Goal: Information Seeking & Learning: Learn about a topic

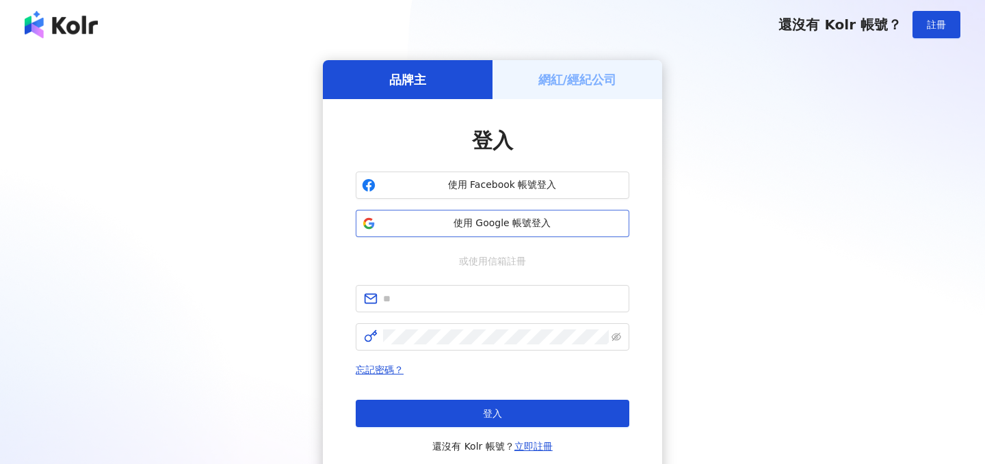
click at [482, 226] on span "使用 Google 帳號登入" at bounding box center [502, 224] width 242 height 14
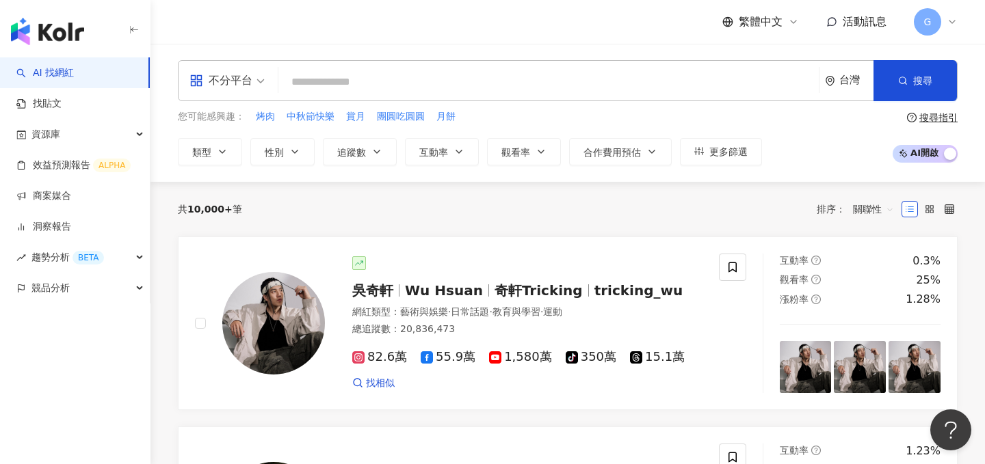
click at [420, 85] on input "search" at bounding box center [548, 82] width 529 height 26
type input "*"
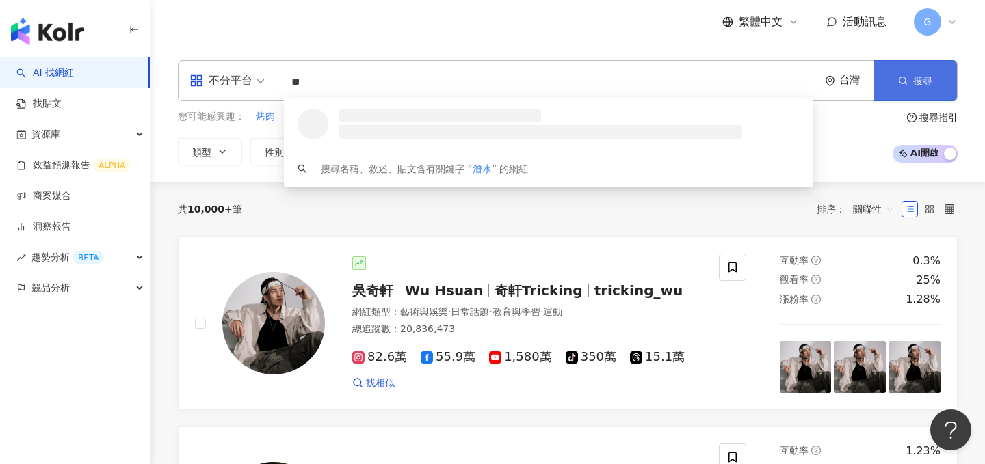
type input "**"
click at [900, 87] on button "搜尋" at bounding box center [914, 80] width 83 height 41
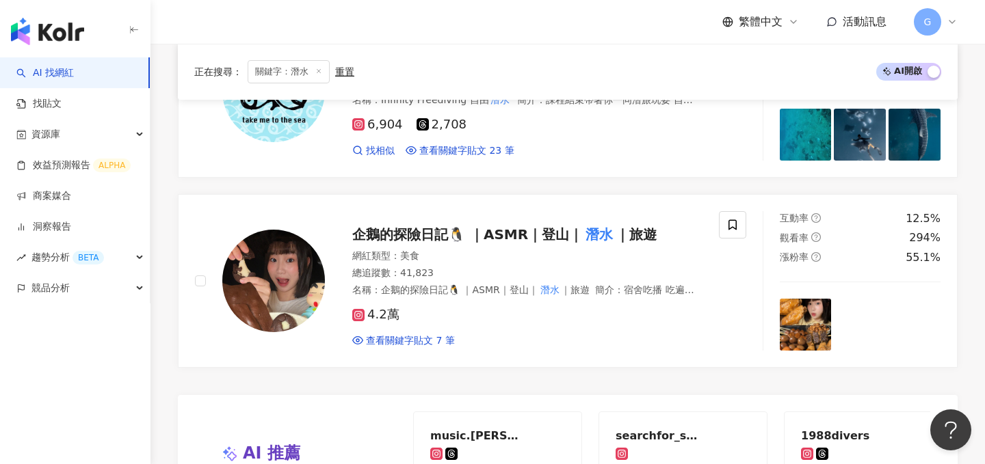
scroll to position [2611, 0]
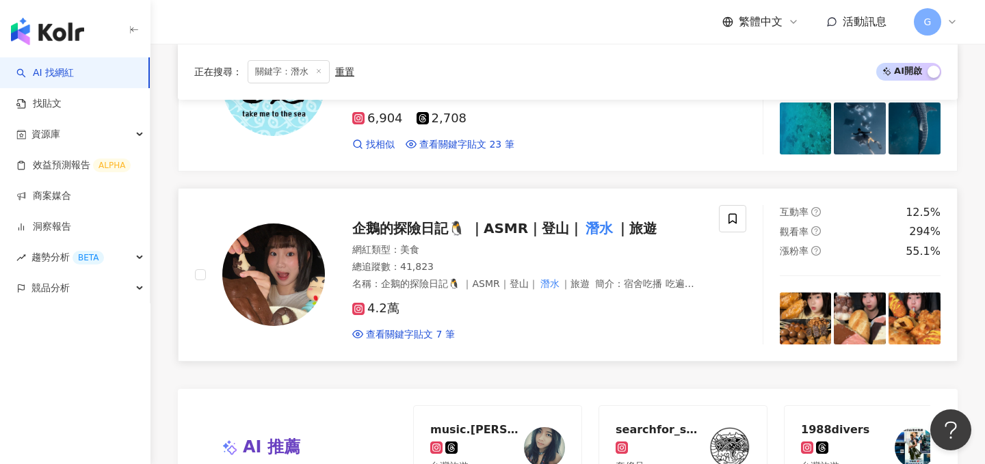
click at [418, 228] on span "企鵝的探險日記🐧 ｜ASMR｜登山｜" at bounding box center [467, 228] width 230 height 16
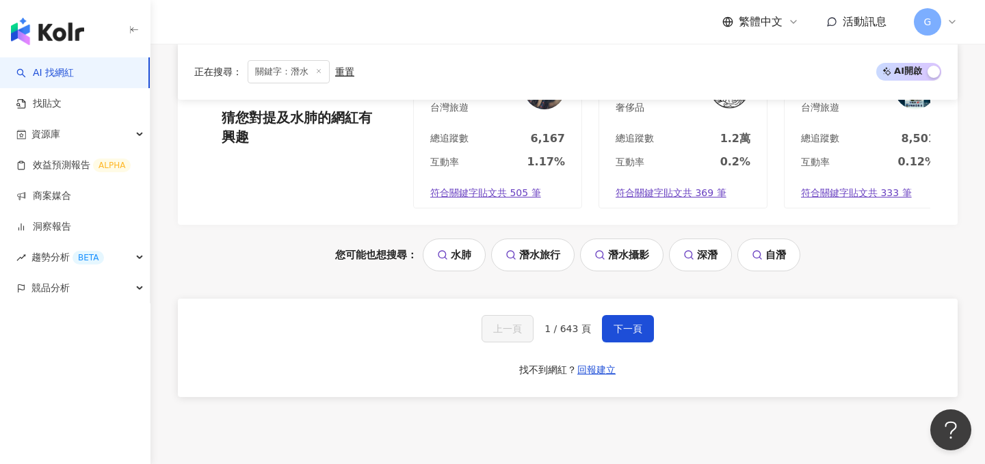
scroll to position [2979, 0]
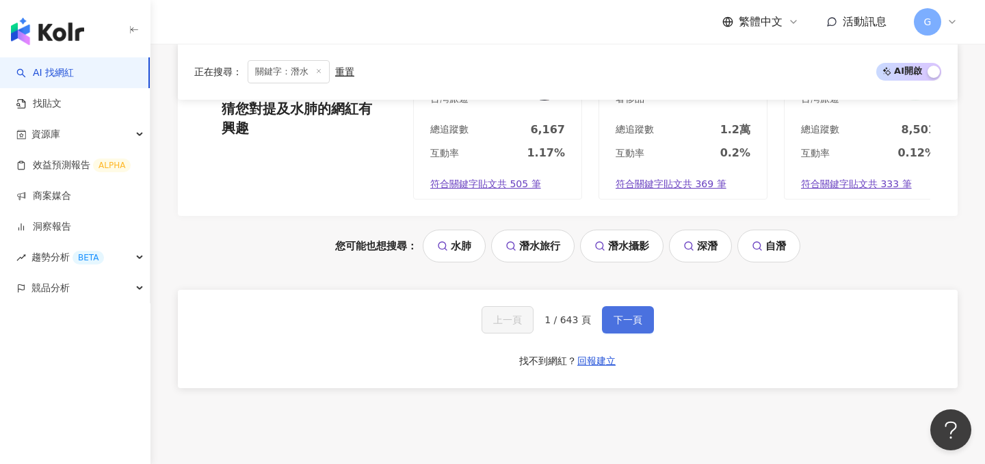
click at [620, 324] on span "下一頁" at bounding box center [627, 320] width 29 height 11
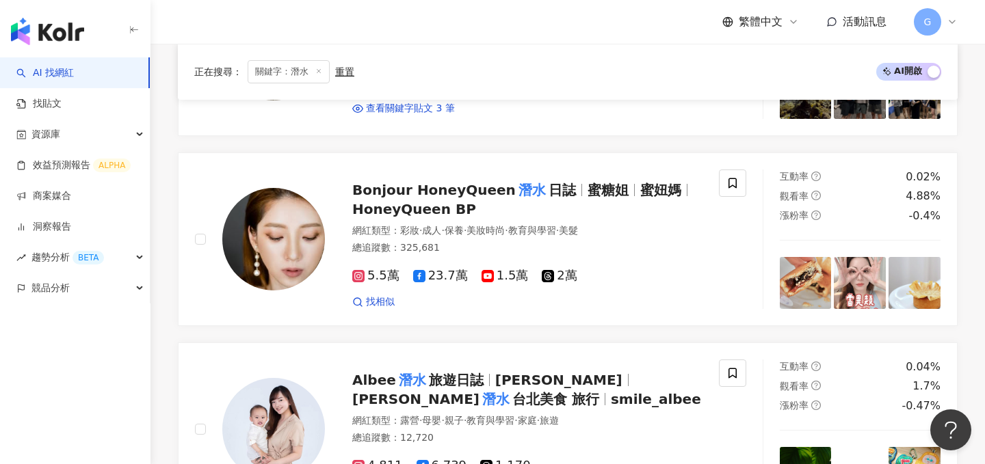
scroll to position [901, 0]
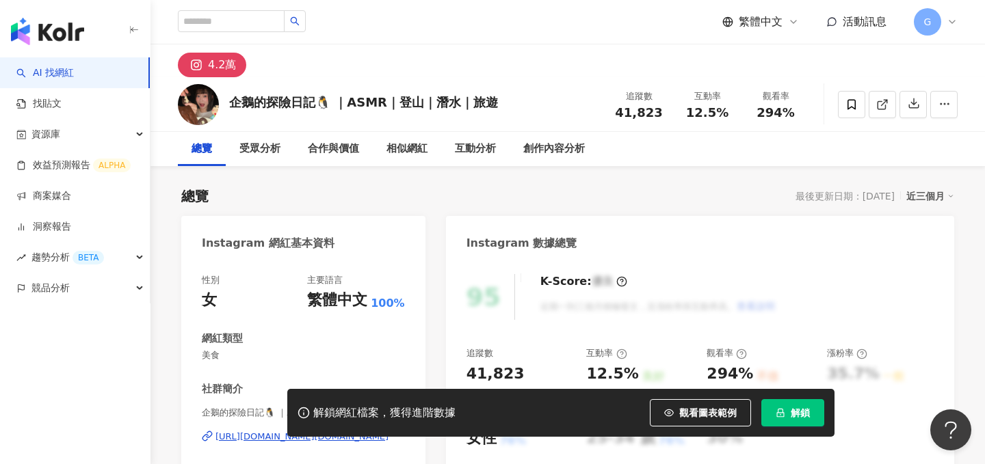
click at [785, 413] on button "解鎖" at bounding box center [792, 412] width 63 height 27
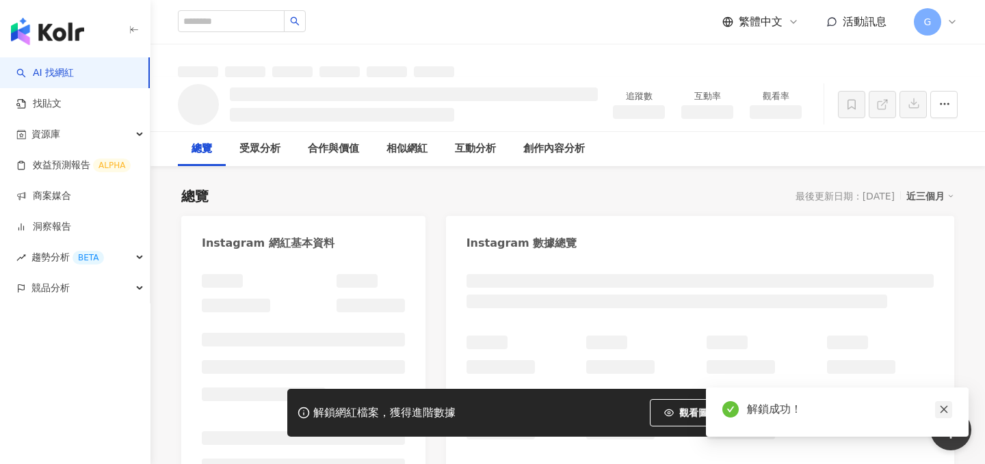
click at [944, 406] on icon "close" at bounding box center [944, 410] width 10 height 10
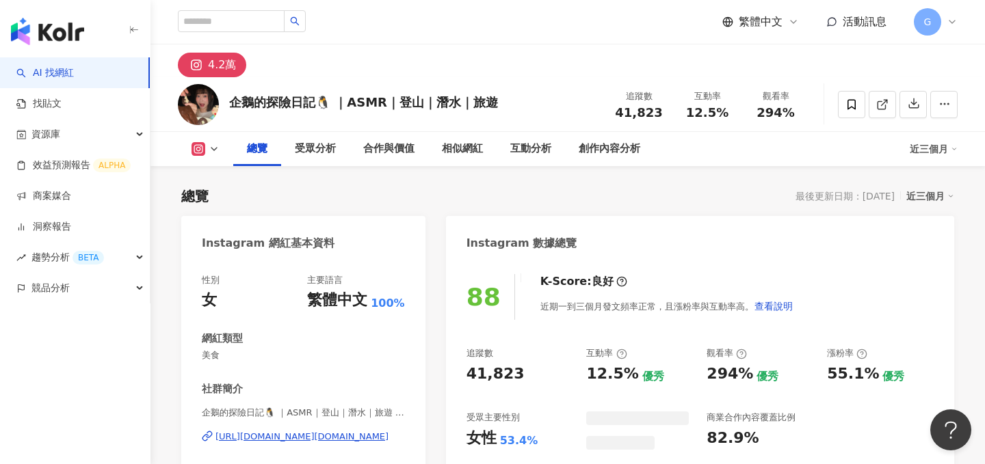
scroll to position [116, 0]
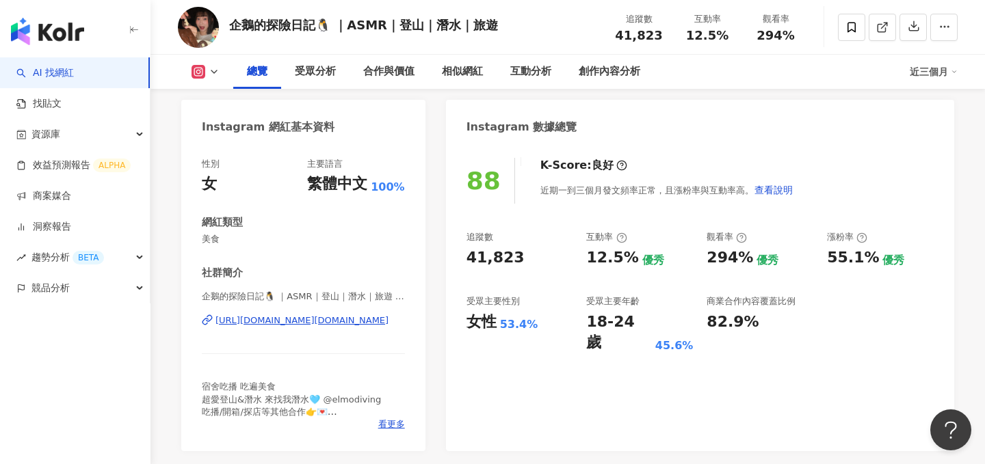
click at [517, 302] on div "受眾主要性別" at bounding box center [492, 301] width 53 height 12
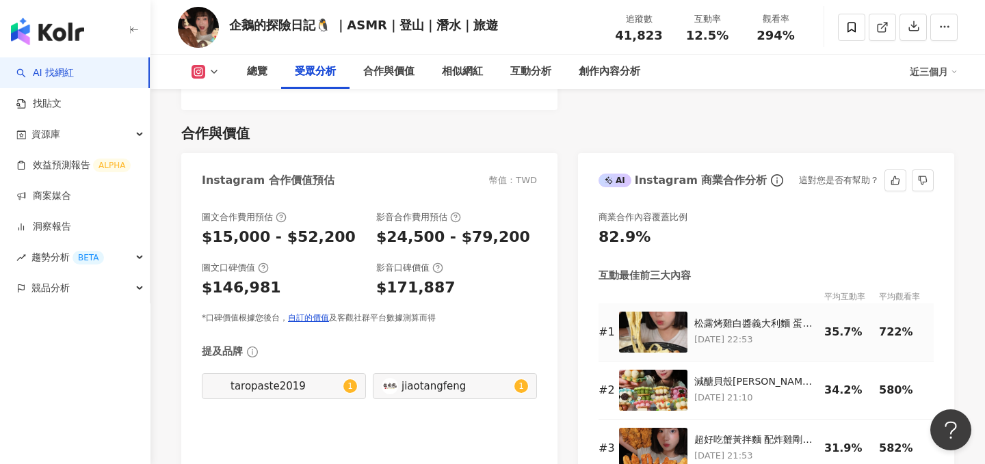
scroll to position [1840, 0]
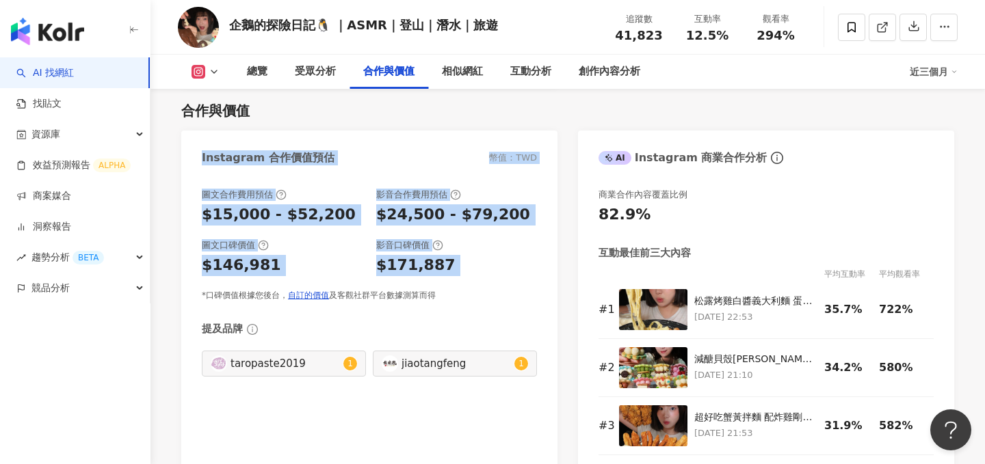
drag, startPoint x: 197, startPoint y: 157, endPoint x: 493, endPoint y: 285, distance: 322.8
click at [493, 285] on div "Instagram 合作價值預估 幣值：TWD 圖文合作費用預估 $15,000 - $52,200 影音合作費用預估 $24,500 - $79,200 圖…" at bounding box center [369, 303] width 376 height 345
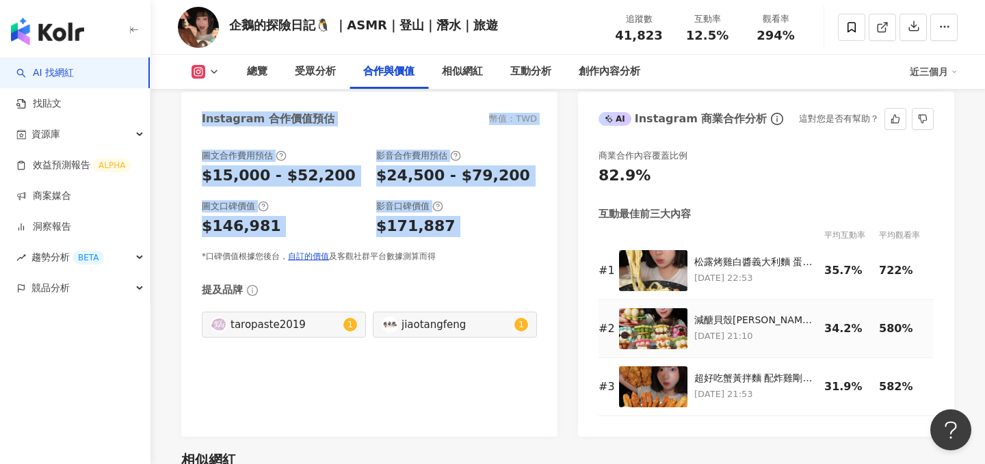
scroll to position [1882, 0]
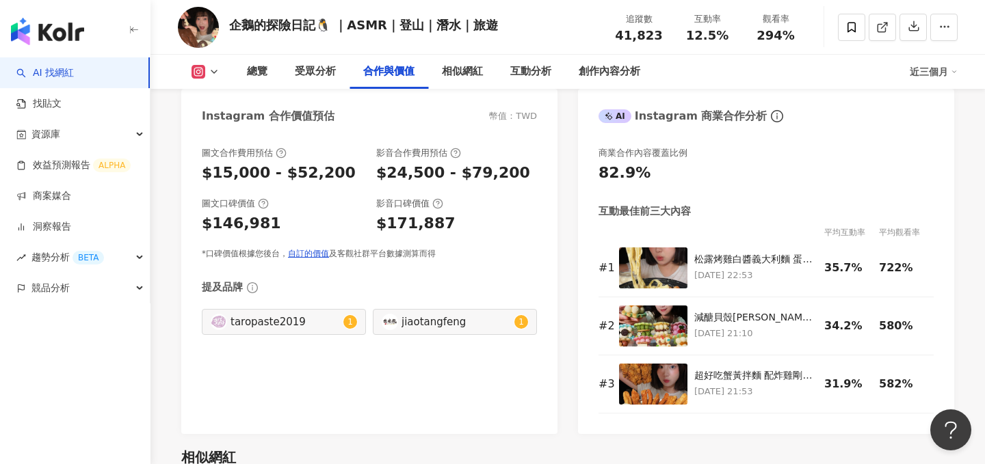
click at [279, 129] on div "Instagram 合作價值預估 幣值：TWD" at bounding box center [369, 111] width 376 height 44
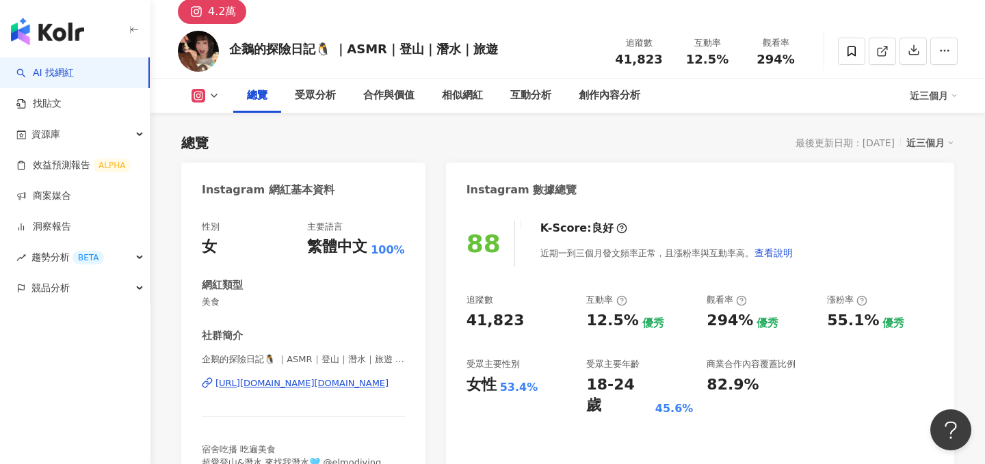
scroll to position [75, 0]
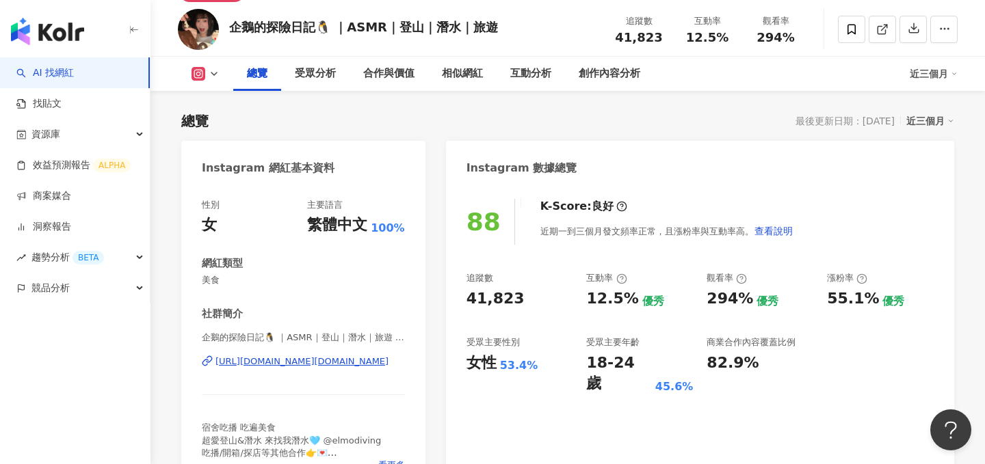
click at [317, 357] on div "https://www.instagram.com/penguin.daladala_2323/" at bounding box center [301, 362] width 173 height 12
